Goal: Information Seeking & Learning: Learn about a topic

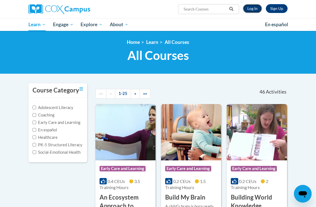
click at [247, 9] on link "Log In" at bounding box center [252, 8] width 19 height 9
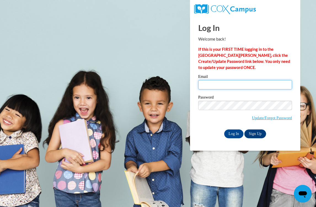
type input "[EMAIL_ADDRESS][DOMAIN_NAME]"
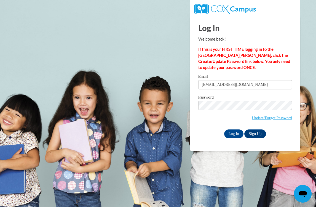
click at [236, 128] on div "Email slego@rcpschools.org Password Update/Forgot Password Log In Sign Up OR" at bounding box center [245, 105] width 94 height 63
click at [235, 130] on input "Log In" at bounding box center [233, 133] width 19 height 9
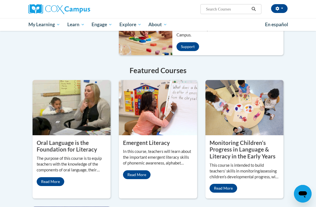
scroll to position [451, 0]
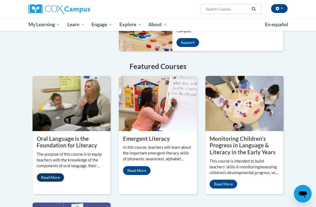
click at [50, 173] on link "Read More" at bounding box center [51, 177] width 28 height 9
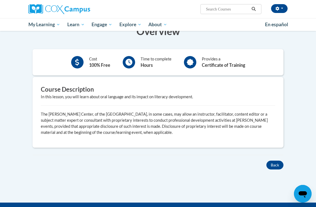
scroll to position [115, 0]
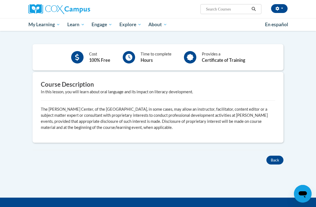
click at [142, 95] on div "Course Description In this lesson, you will learn about oral language and its i…" at bounding box center [158, 107] width 243 height 54
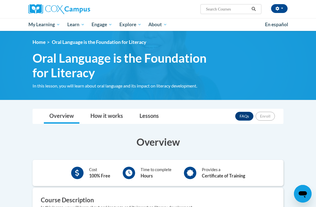
click at [82, 69] on span "Oral Language is the Foundation for Literacy" at bounding box center [128, 65] width 190 height 29
click at [102, 120] on link "How it works" at bounding box center [107, 116] width 44 height 15
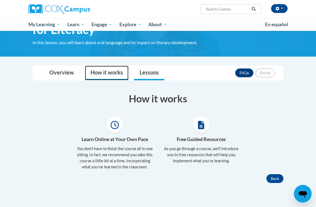
scroll to position [45, 0]
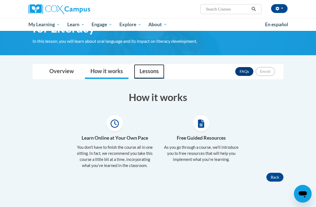
click at [149, 74] on link "Lessons" at bounding box center [149, 71] width 30 height 15
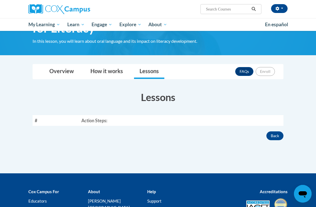
click at [87, 123] on th "Action Steps:" at bounding box center [181, 120] width 204 height 11
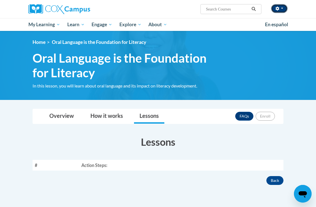
click at [282, 9] on span "button" at bounding box center [282, 8] width 2 height 1
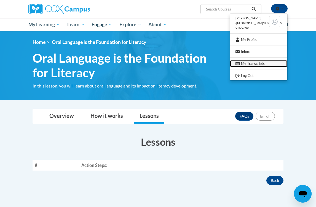
click at [257, 64] on link "My Transcripts" at bounding box center [258, 63] width 57 height 7
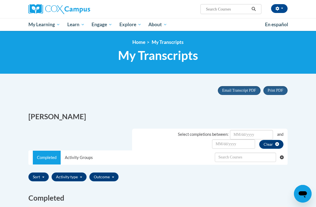
click at [224, 7] on input "Search..." at bounding box center [227, 9] width 44 height 7
type input "oral language"
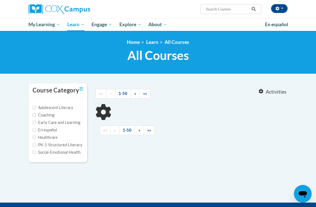
type input "oral language"
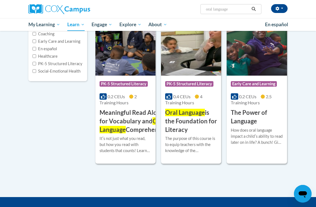
scroll to position [89, 0]
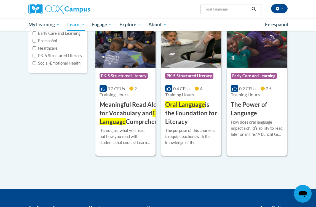
click at [178, 116] on h3 "Oral Language is the Foundation for Literacy" at bounding box center [191, 112] width 52 height 25
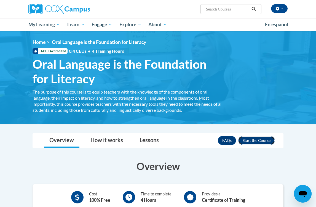
click at [259, 143] on button "Enroll" at bounding box center [256, 140] width 37 height 9
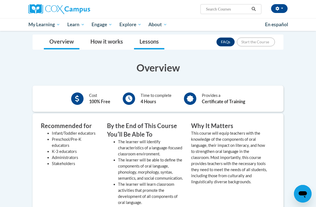
scroll to position [109, 0]
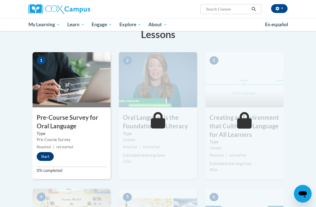
scroll to position [104, 0]
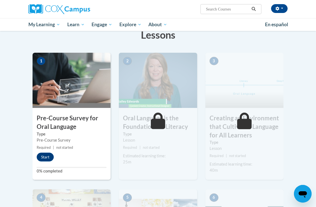
click at [43, 162] on div "1 Pre-Course Survey for Oral Language Type Pre-Course Survey Required | not sta…" at bounding box center [72, 116] width 78 height 127
click at [44, 154] on button "Start" at bounding box center [45, 156] width 17 height 9
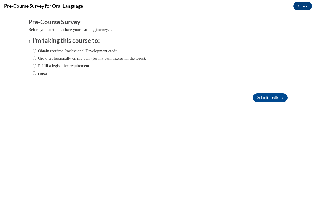
scroll to position [0, 0]
click at [33, 50] on input "Obtain required Professional Development credit." at bounding box center [35, 51] width 4 height 6
radio input "true"
click at [273, 100] on input "Submit feedback" at bounding box center [270, 97] width 35 height 9
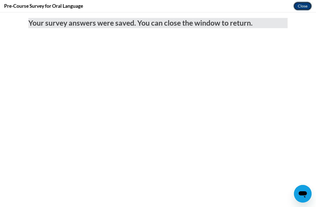
click at [300, 5] on button "Close" at bounding box center [302, 6] width 18 height 9
